Goal: Transaction & Acquisition: Book appointment/travel/reservation

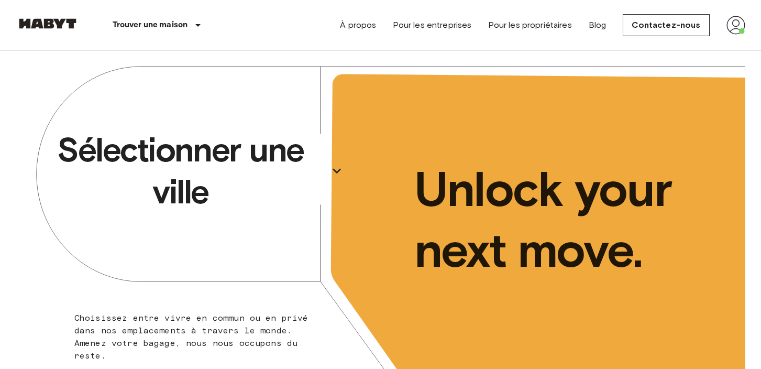
click at [333, 172] on icon "button" at bounding box center [336, 170] width 17 height 17
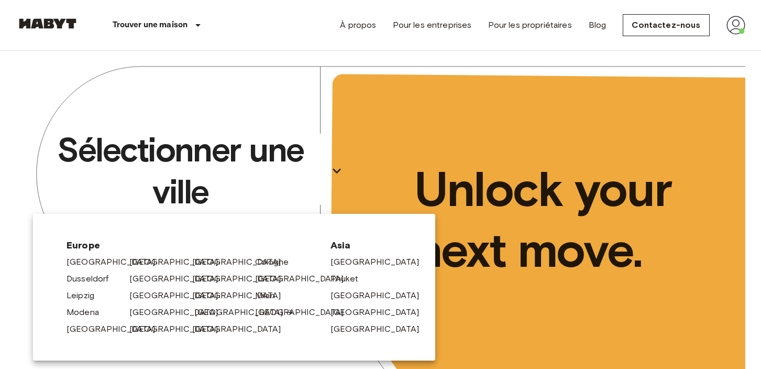
click at [213, 312] on link "[GEOGRAPHIC_DATA]" at bounding box center [244, 312] width 100 height 13
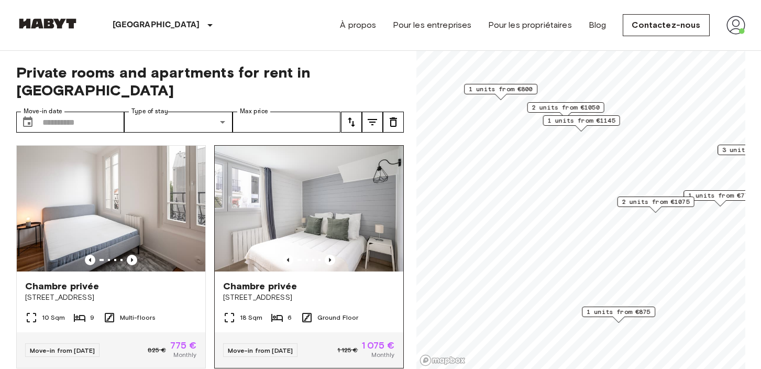
scroll to position [6, 0]
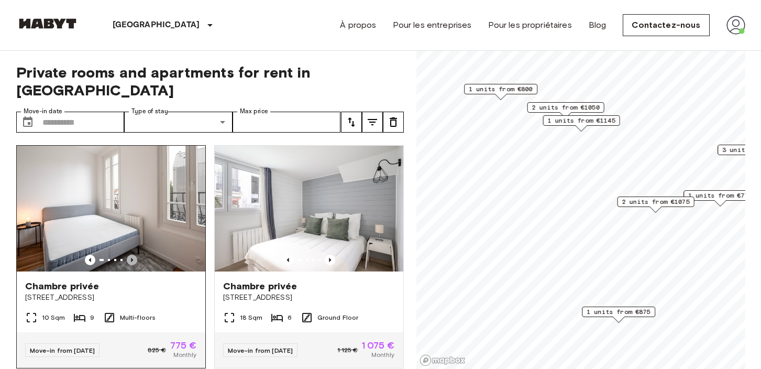
click at [129, 255] on icon "Previous image" at bounding box center [132, 260] width 10 height 10
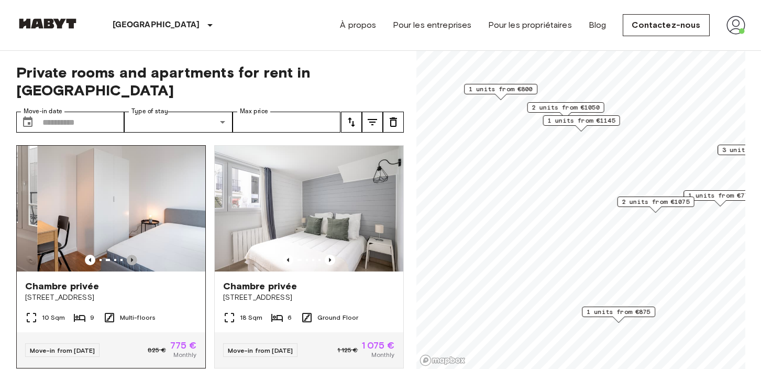
click at [129, 255] on icon "Previous image" at bounding box center [132, 260] width 10 height 10
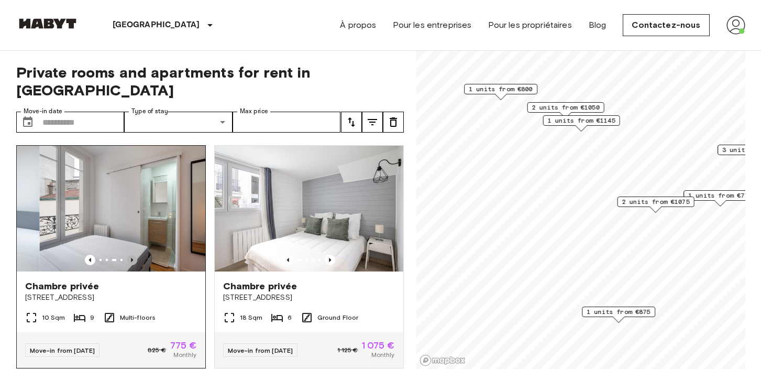
click at [129, 255] on icon "Previous image" at bounding box center [132, 260] width 10 height 10
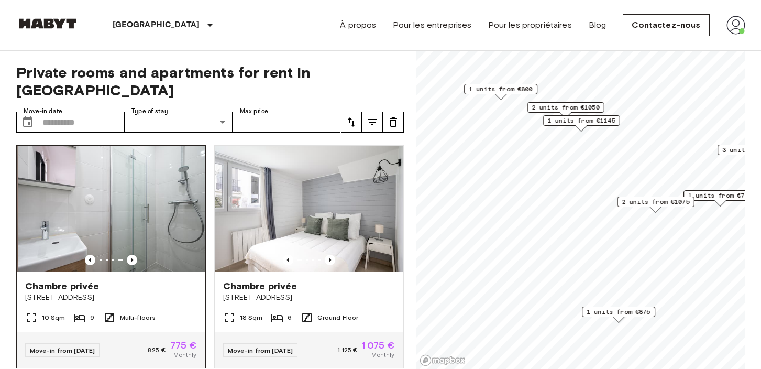
click at [116, 195] on img at bounding box center [112, 209] width 189 height 126
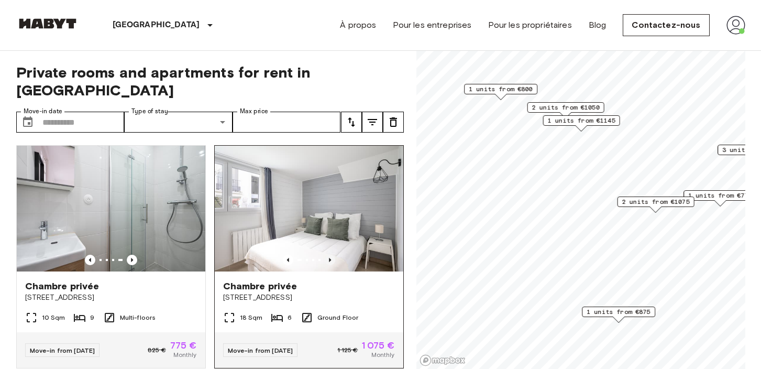
click at [329, 258] on icon "Previous image" at bounding box center [330, 260] width 2 height 4
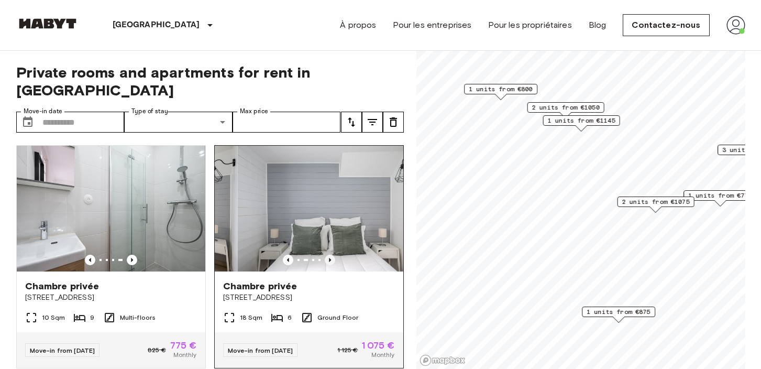
click at [329, 258] on icon "Previous image" at bounding box center [330, 260] width 2 height 4
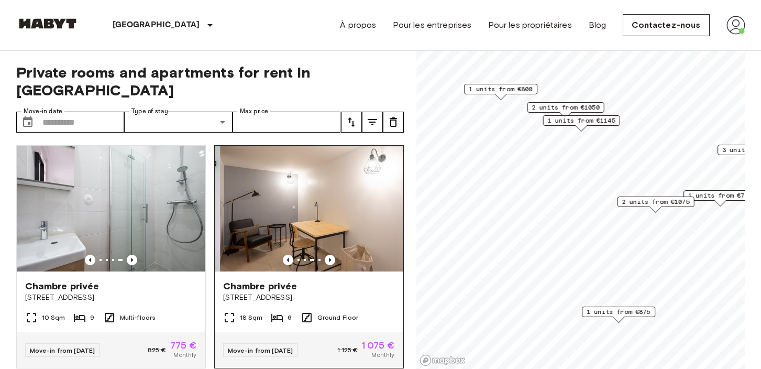
click at [326, 215] on img at bounding box center [314, 209] width 189 height 126
